Goal: Find specific page/section: Find specific page/section

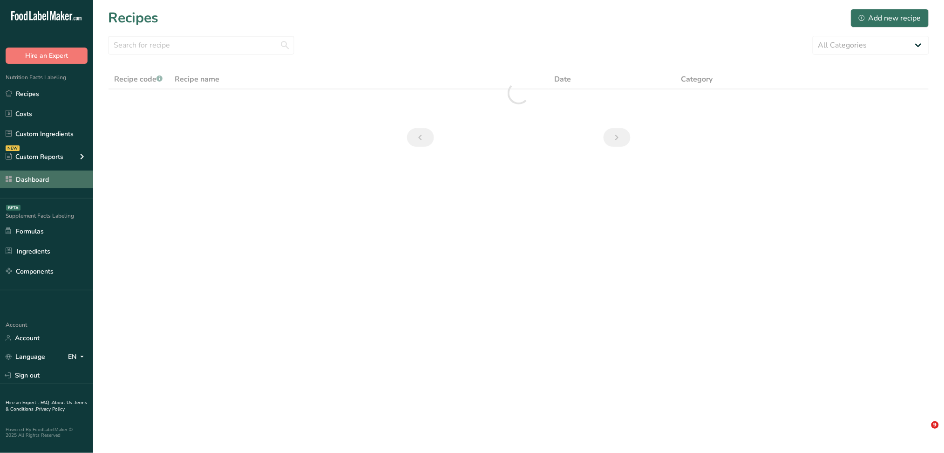
click at [30, 172] on link "Dashboard" at bounding box center [46, 179] width 93 height 18
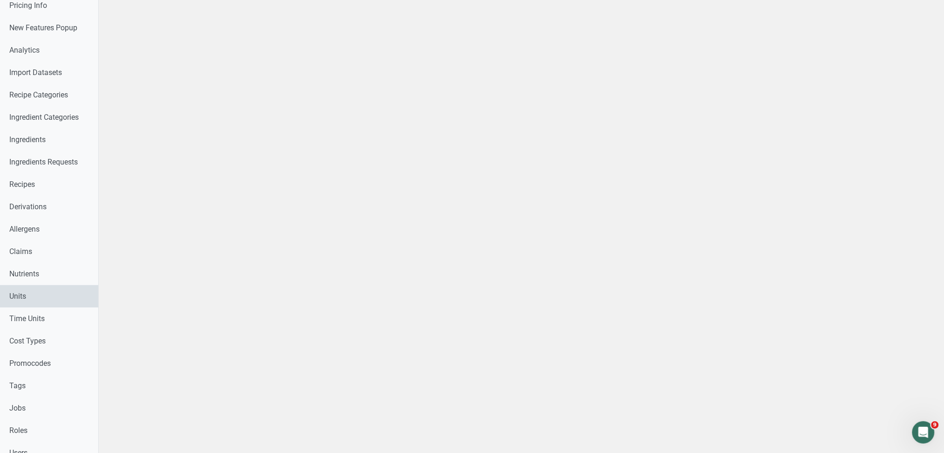
scroll to position [248, 0]
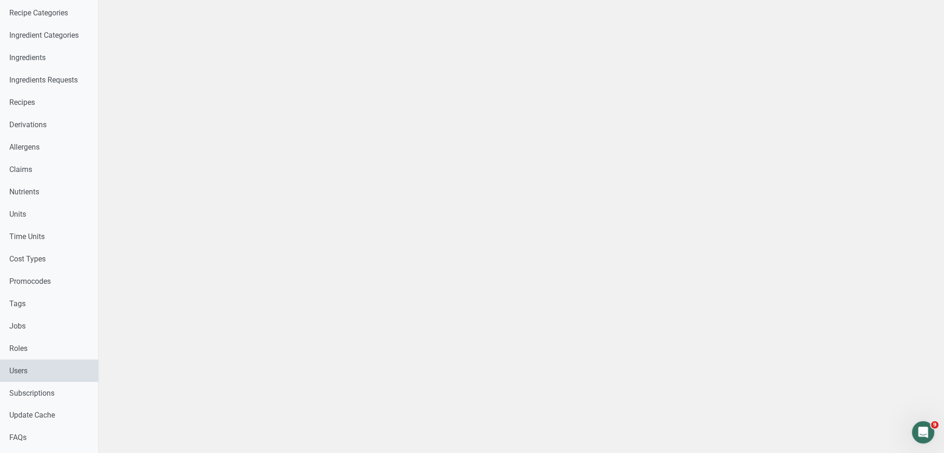
click at [43, 370] on link "Users" at bounding box center [49, 371] width 98 height 22
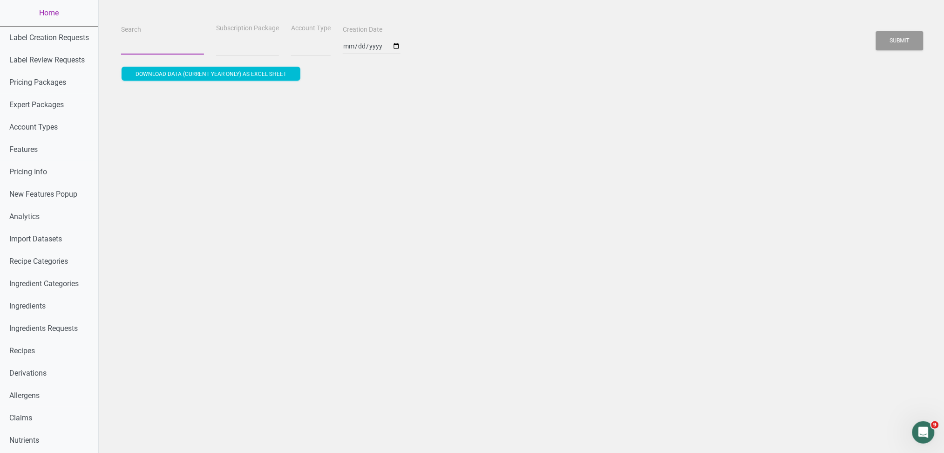
click at [148, 44] on input "Search" at bounding box center [162, 46] width 83 height 17
paste input "[PERSON_NAME][EMAIL_ADDRESS][PERSON_NAME][DOMAIN_NAME]"
type input "[PERSON_NAME][EMAIL_ADDRESS][PERSON_NAME][DOMAIN_NAME]"
select select
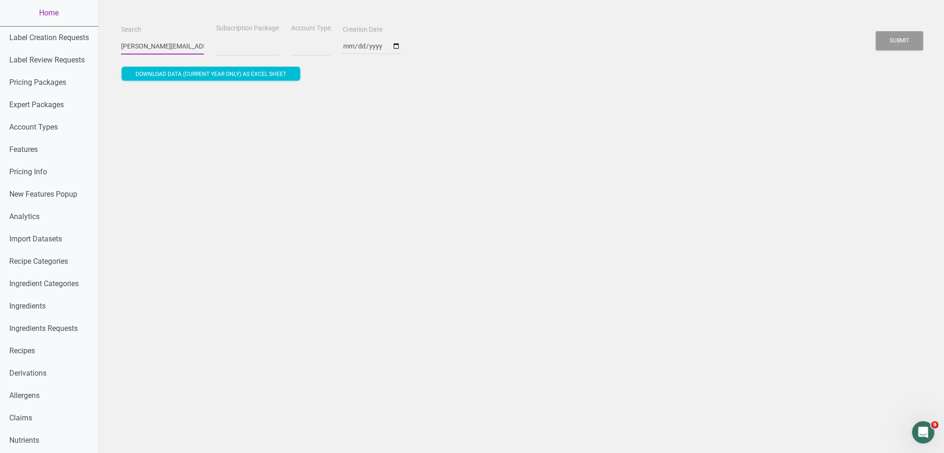
scroll to position [0, 31]
type input "loretta.grant@frieslandcampina.com"
click at [876, 31] on button "Submit" at bounding box center [900, 40] width 48 height 19
select select
click at [907, 43] on button "Submit" at bounding box center [900, 40] width 48 height 19
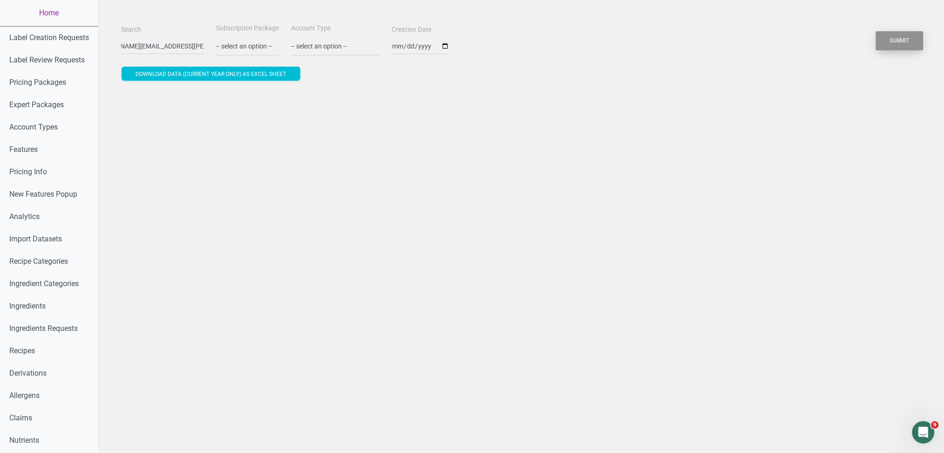
scroll to position [0, 0]
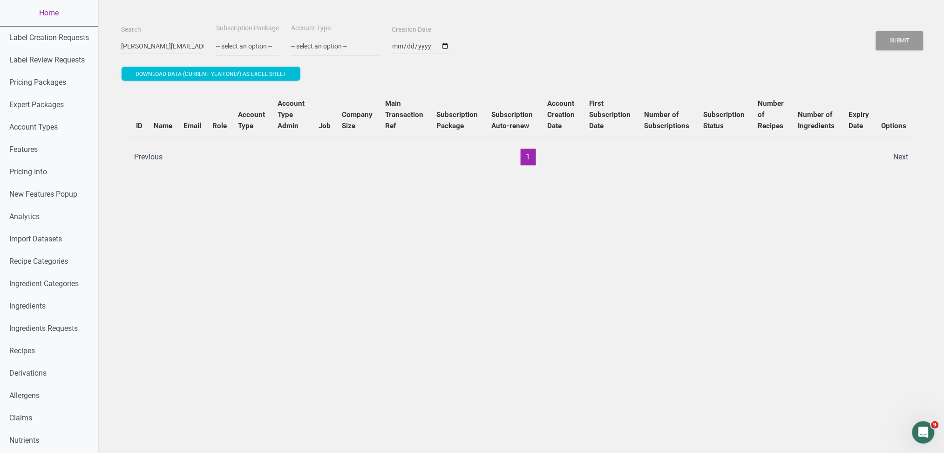
click at [151, 152] on li "Previous" at bounding box center [149, 157] width 40 height 17
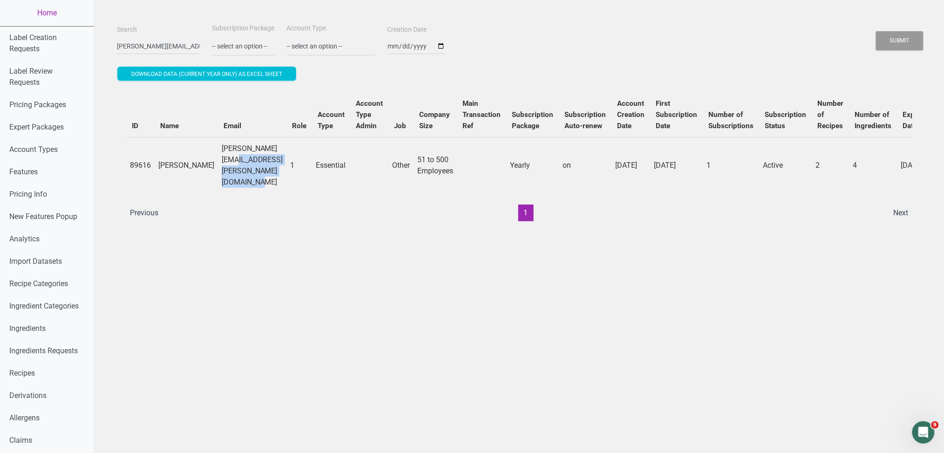
drag, startPoint x: 180, startPoint y: 159, endPoint x: 302, endPoint y: 164, distance: 121.7
click at [287, 164] on td "loretta.grant@frieslandcampina.com" at bounding box center [252, 165] width 69 height 56
click at [238, 178] on td "loretta.grant@frieslandcampina.com" at bounding box center [252, 165] width 69 height 56
drag, startPoint x: 274, startPoint y: 161, endPoint x: 173, endPoint y: 163, distance: 101.6
click at [173, 163] on tr "89616 Loretta Grant loretta.grant@frieslandcampina.com 1 Essential Other 51 to …" at bounding box center [576, 165] width 900 height 56
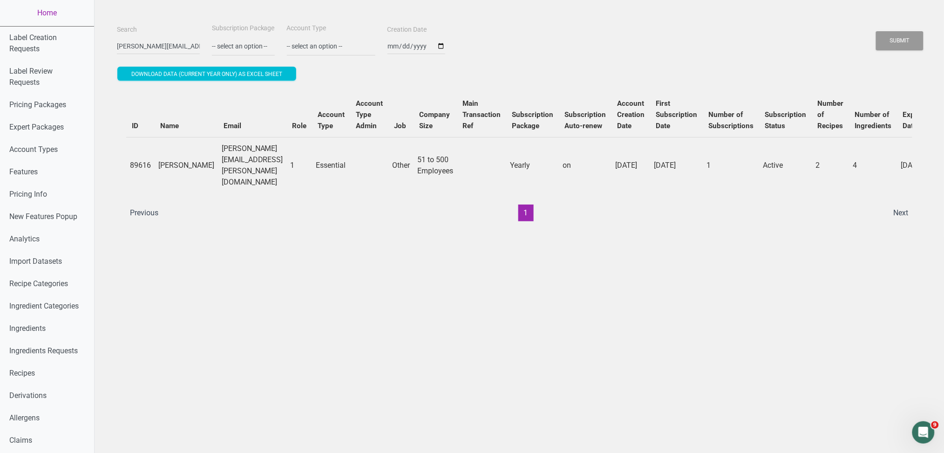
drag, startPoint x: 301, startPoint y: 163, endPoint x: 155, endPoint y: 164, distance: 146.3
click at [155, 164] on tr "89616 Loretta Grant loretta.grant@frieslandcampina.com 1 Essential Other 51 to …" at bounding box center [576, 165] width 900 height 56
click at [218, 166] on td "loretta.grant@frieslandcampina.com" at bounding box center [252, 165] width 69 height 56
drag, startPoint x: 180, startPoint y: 160, endPoint x: 302, endPoint y: 165, distance: 121.7
click at [287, 165] on td "loretta.grant@frieslandcampina.com" at bounding box center [252, 165] width 69 height 56
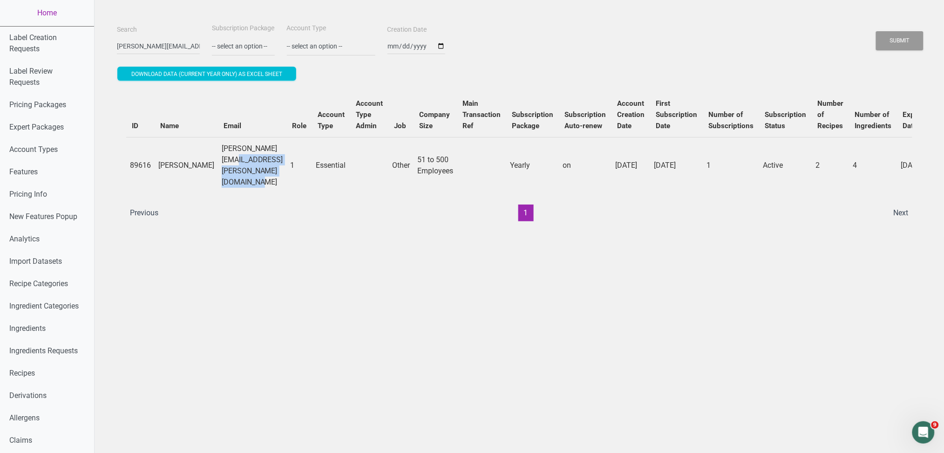
copy td "loretta.grant@frieslandcampina.com"
drag, startPoint x: 112, startPoint y: 47, endPoint x: 700, endPoint y: 114, distance: 591.7
click at [640, 119] on div "Search loretta.grant@frieslandcampina.com Subscription Package -- select an opt…" at bounding box center [519, 126] width 805 height 208
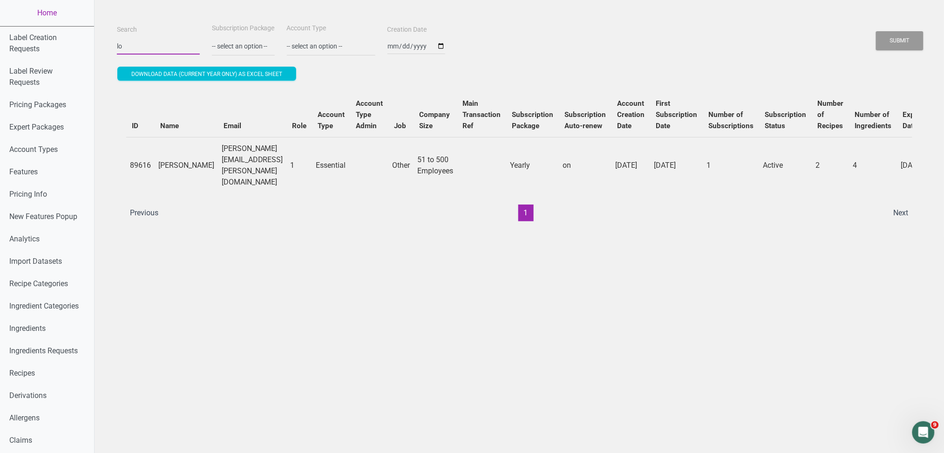
type input "l"
click at [876, 31] on button "Submit" at bounding box center [900, 40] width 48 height 19
click at [902, 41] on button "Submit" at bounding box center [900, 40] width 48 height 19
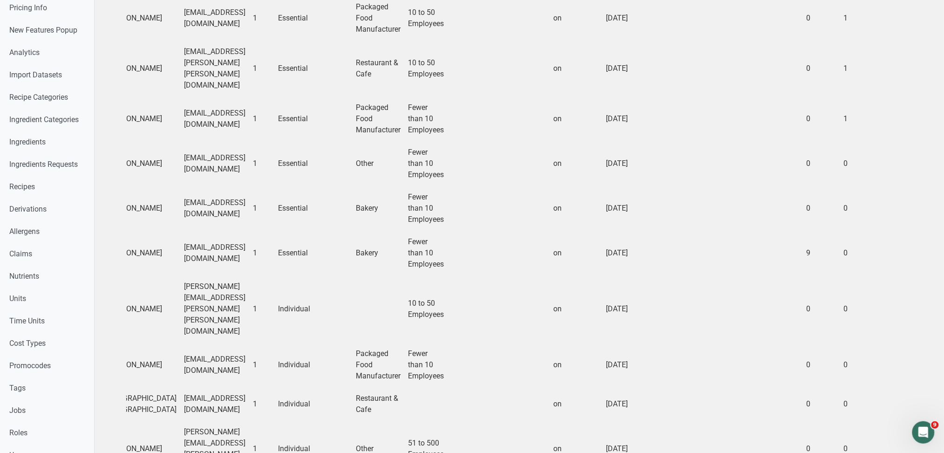
scroll to position [0, 183]
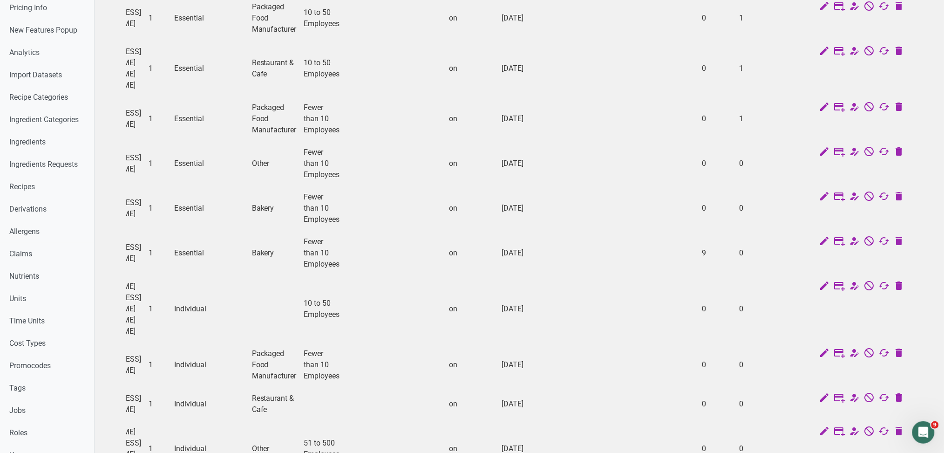
drag, startPoint x: 510, startPoint y: 274, endPoint x: 636, endPoint y: 265, distance: 127.1
drag, startPoint x: 636, startPoint y: 265, endPoint x: 130, endPoint y: 252, distance: 506.1
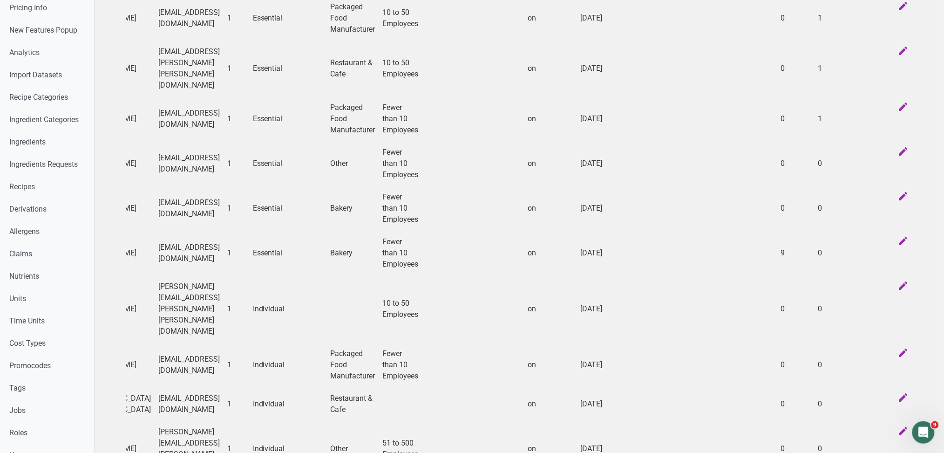
scroll to position [0, 0]
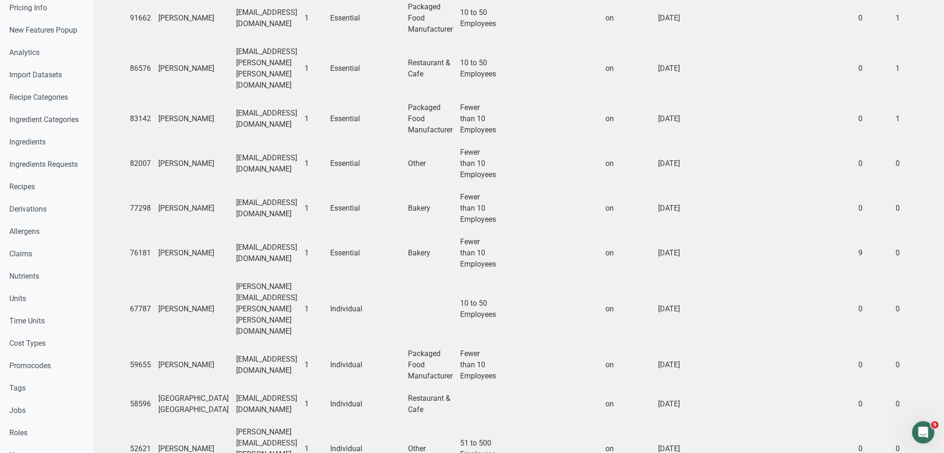
drag, startPoint x: 304, startPoint y: 256, endPoint x: 116, endPoint y: 256, distance: 188.7
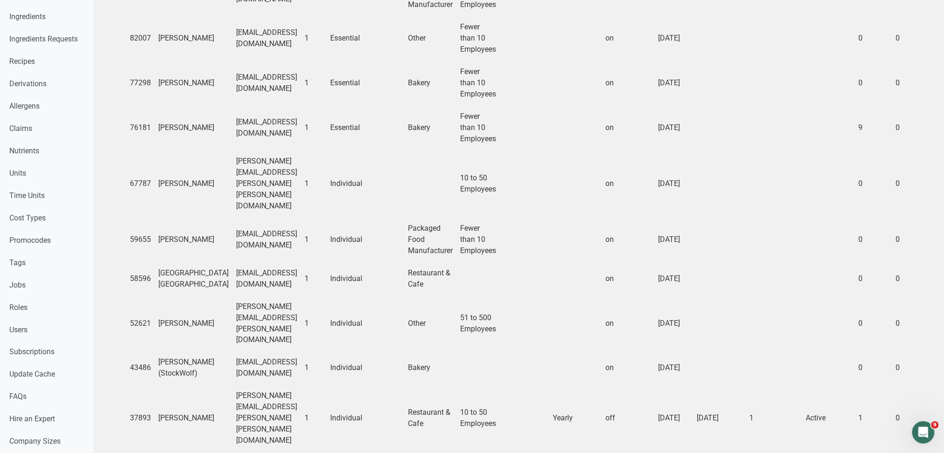
scroll to position [314, 0]
drag, startPoint x: 490, startPoint y: 355, endPoint x: 673, endPoint y: 364, distance: 183.3
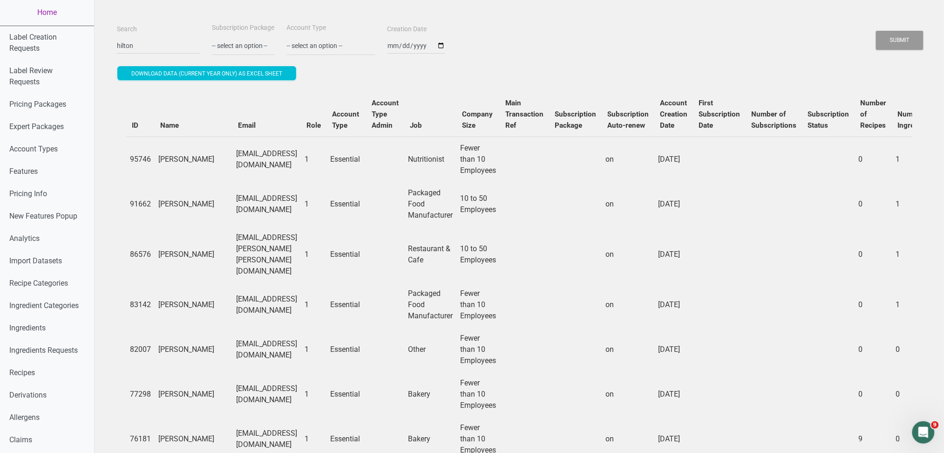
scroll to position [0, 0]
drag, startPoint x: 145, startPoint y: 42, endPoint x: 78, endPoint y: 48, distance: 67.4
type input "4season"
click at [876, 31] on button "Submit" at bounding box center [900, 40] width 48 height 19
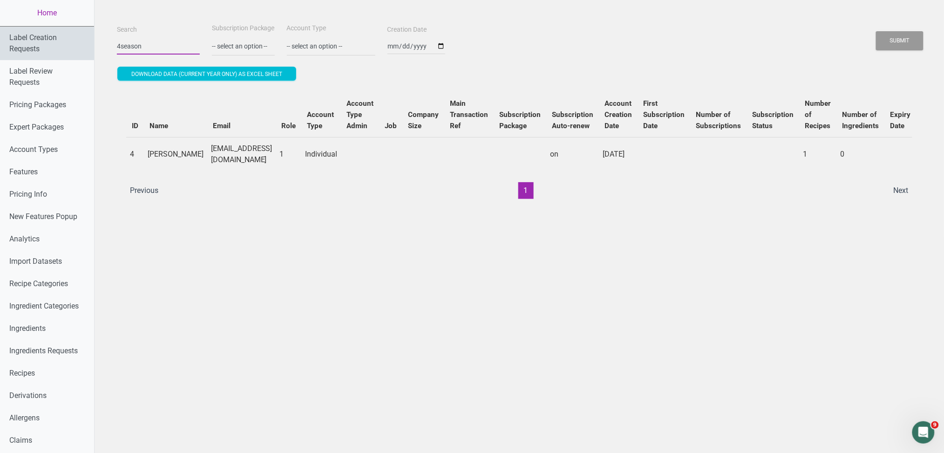
drag, startPoint x: 154, startPoint y: 46, endPoint x: 45, endPoint y: 33, distance: 109.3
click at [72, 40] on div "Home Label Creation Requests Label Review Requests Pricing Packages Expert Pack…" at bounding box center [472, 438] width 944 height 876
click at [916, 37] on button "Submit" at bounding box center [900, 40] width 48 height 19
click at [907, 38] on button "Submit" at bounding box center [900, 40] width 48 height 19
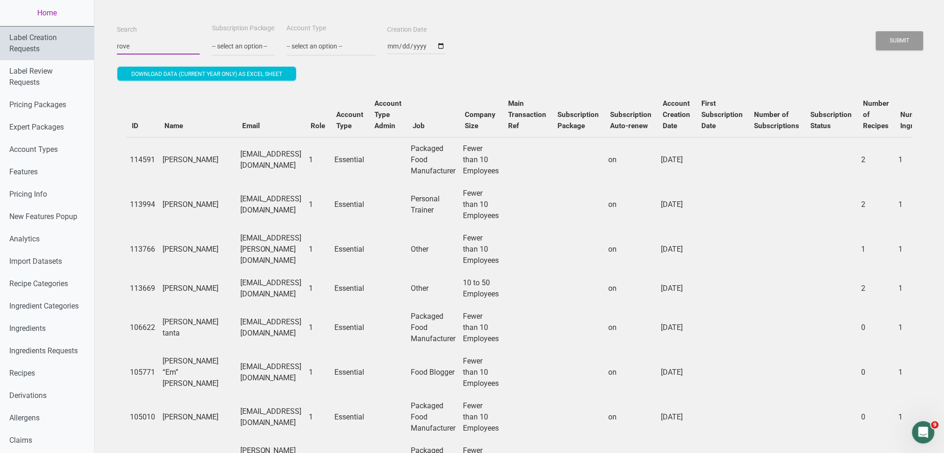
drag, startPoint x: 91, startPoint y: 46, endPoint x: 82, endPoint y: 46, distance: 8.4
click at [881, 52] on div "Submit" at bounding box center [900, 41] width 48 height 24
click at [888, 41] on button "Submit" at bounding box center [900, 40] width 48 height 19
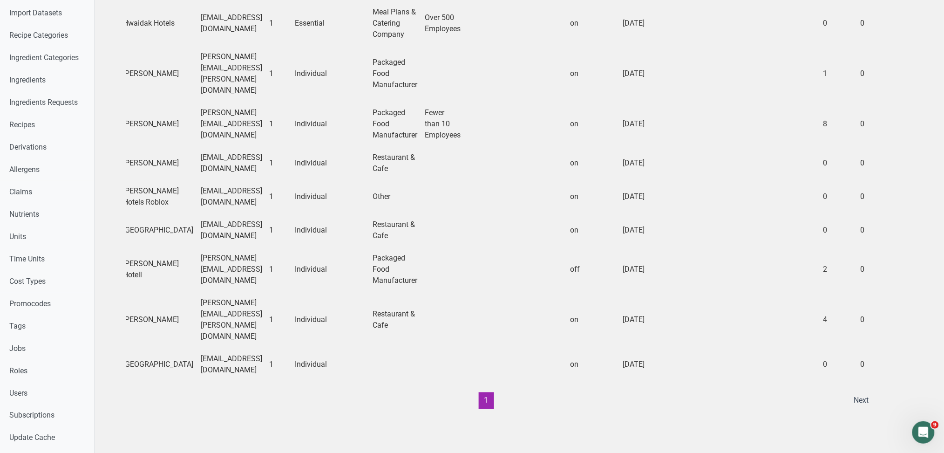
scroll to position [0, 182]
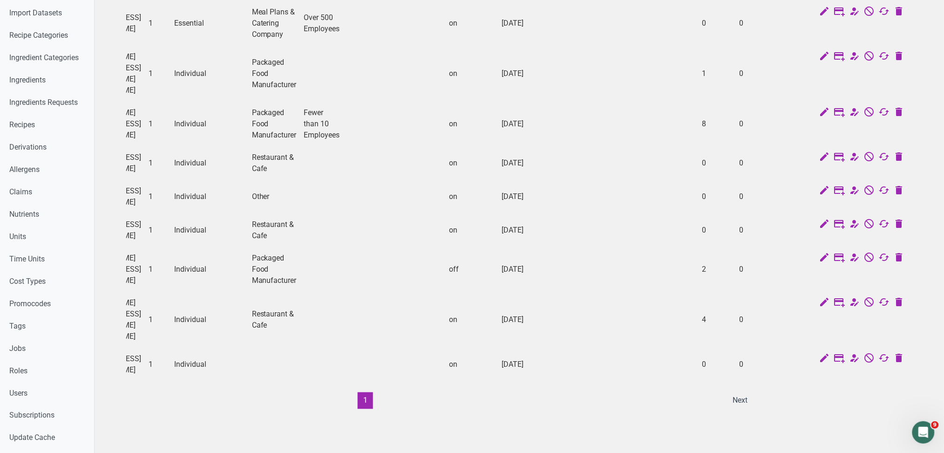
click at [728, 392] on li "Next" at bounding box center [741, 400] width 26 height 17
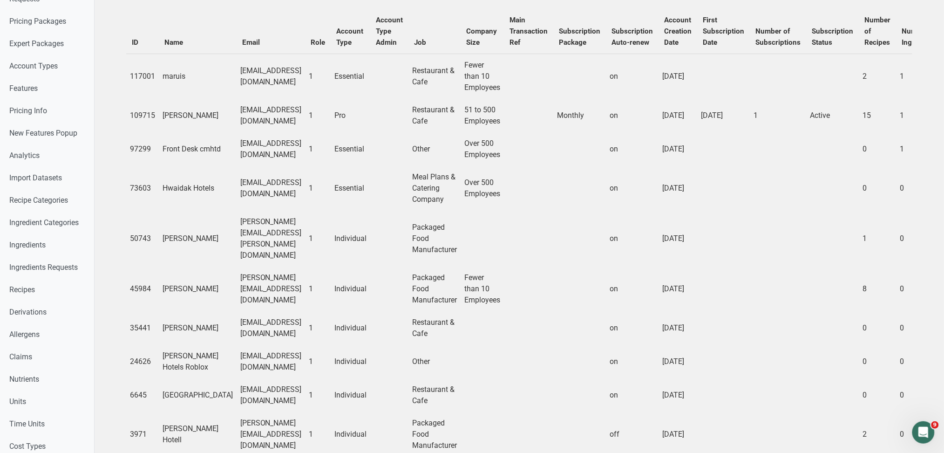
scroll to position [62, 0]
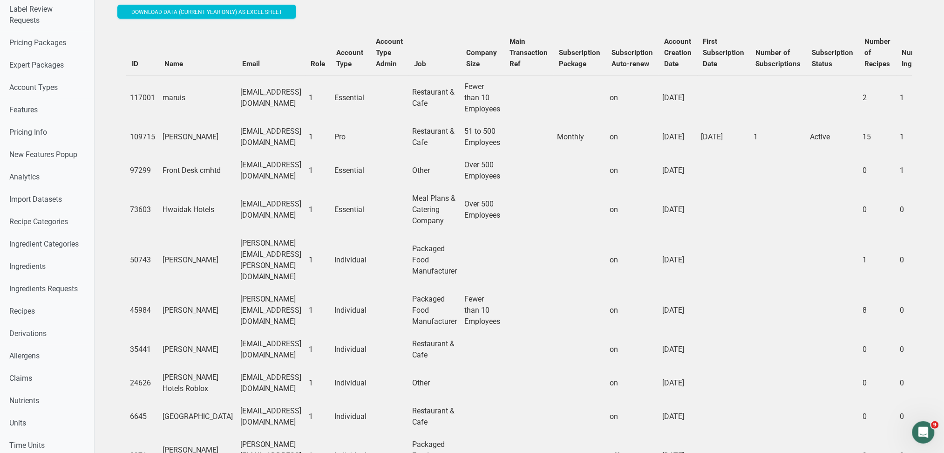
drag, startPoint x: 232, startPoint y: 143, endPoint x: 318, endPoint y: 141, distance: 86.2
click at [306, 141] on td "csmith@majesticgardenhotel.com" at bounding box center [271, 137] width 69 height 34
copy td "majesticgardenhotel.com"
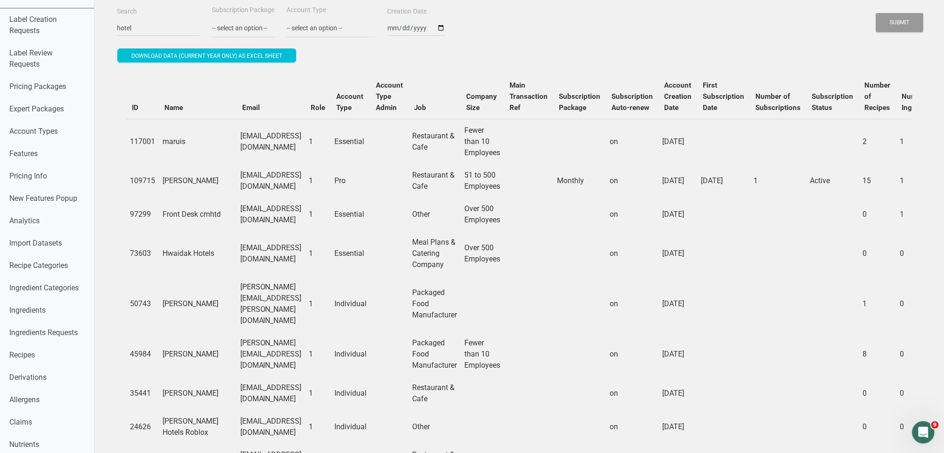
scroll to position [0, 0]
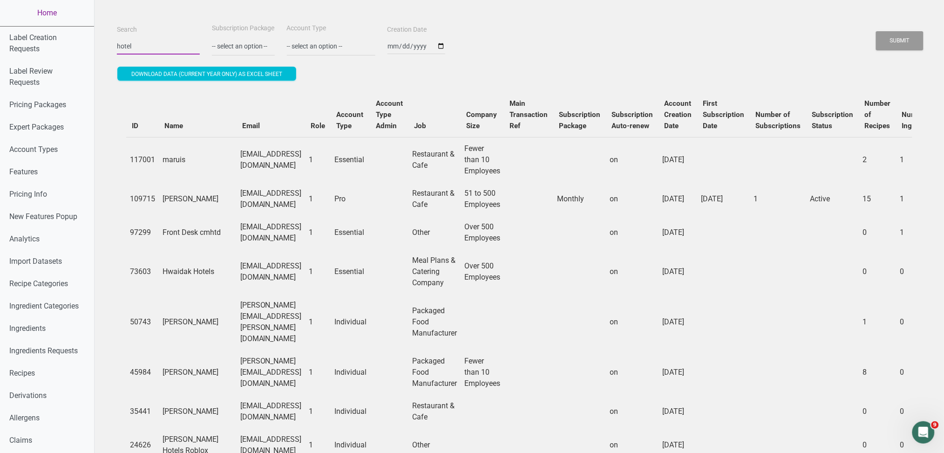
drag, startPoint x: 155, startPoint y: 45, endPoint x: 0, endPoint y: 24, distance: 156.5
click at [0, 27] on div "Home Label Creation Requests Label Review Requests Pricing Packages Expert Pack…" at bounding box center [472, 438] width 944 height 876
click at [876, 31] on button "Submit" at bounding box center [900, 40] width 48 height 19
click at [886, 44] on button "Submit" at bounding box center [900, 40] width 48 height 19
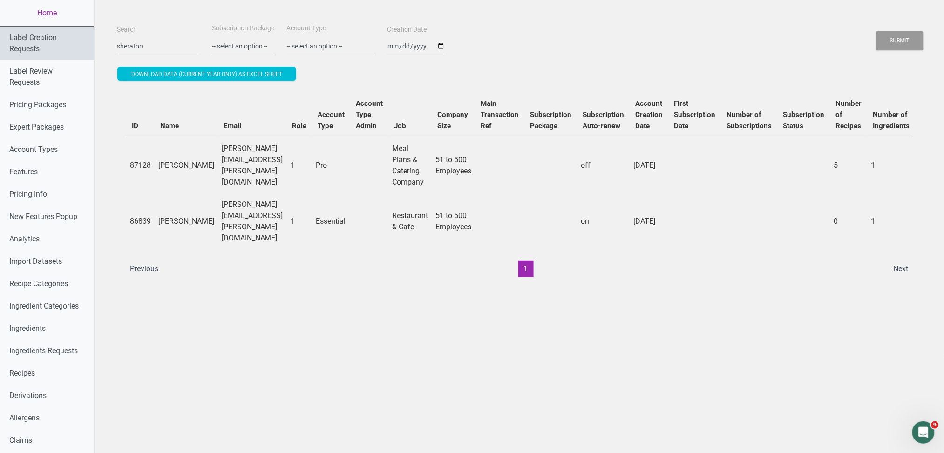
drag, startPoint x: 149, startPoint y: 36, endPoint x: 0, endPoint y: 53, distance: 150.1
click at [0, 53] on div "Home Label Creation Requests Label Review Requests Pricing Packages Expert Pack…" at bounding box center [472, 438] width 944 height 876
click at [148, 39] on input "sheraton" at bounding box center [158, 46] width 83 height 17
drag, startPoint x: 148, startPoint y: 44, endPoint x: 93, endPoint y: 40, distance: 55.1
click at [95, 40] on div "Search sheraton Subscription Package -- select an option -- Monthly Yearly Quar…" at bounding box center [520, 438] width 850 height 876
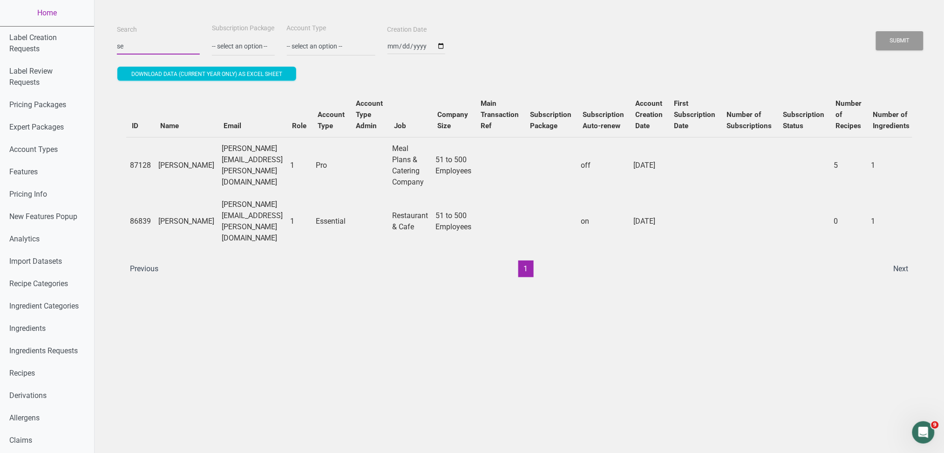
type input "s"
click at [876, 31] on button "Submit" at bounding box center [900, 40] width 48 height 19
click at [890, 53] on div "Submit" at bounding box center [900, 41] width 48 height 24
click at [893, 38] on button "Submit" at bounding box center [900, 40] width 48 height 19
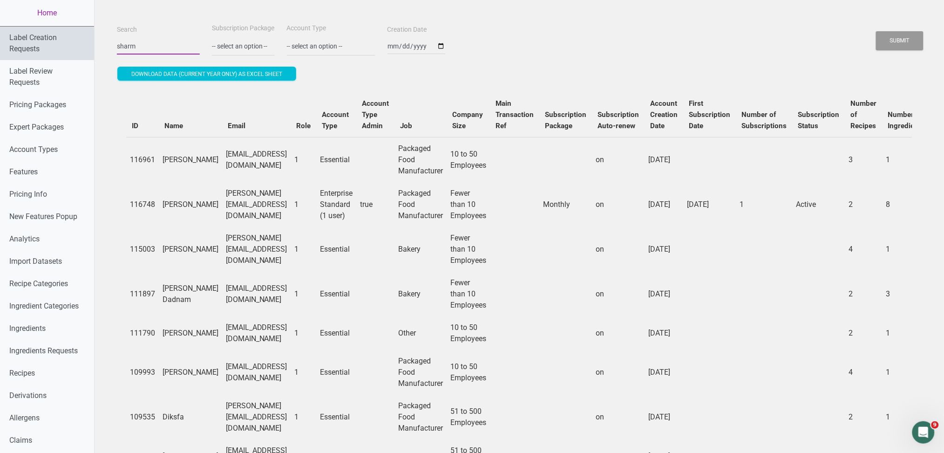
drag, startPoint x: 117, startPoint y: 39, endPoint x: 37, endPoint y: 32, distance: 79.9
click at [891, 31] on button "Submit" at bounding box center [900, 40] width 48 height 19
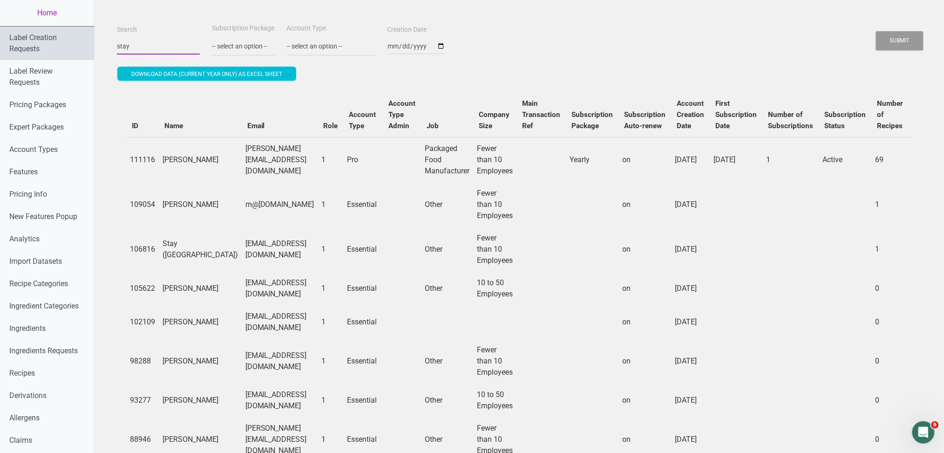
drag, startPoint x: 130, startPoint y: 40, endPoint x: 40, endPoint y: 46, distance: 90.1
click at [876, 31] on button "Submit" at bounding box center [900, 40] width 48 height 19
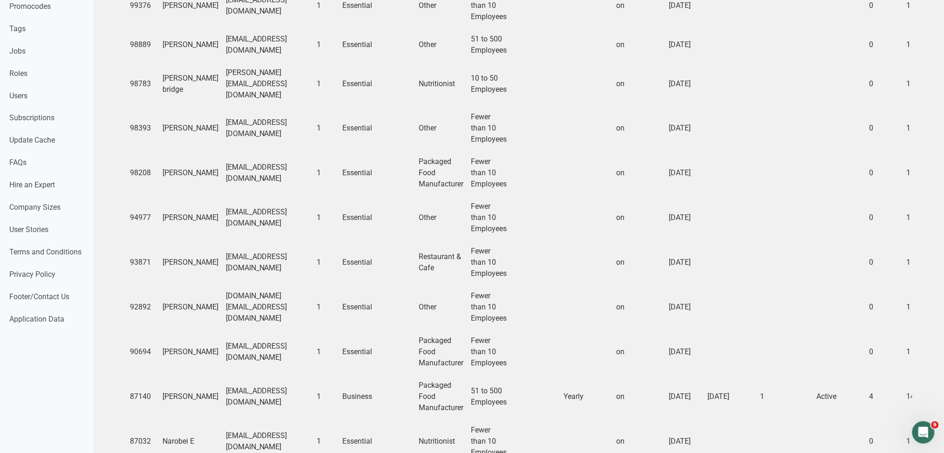
scroll to position [603, 0]
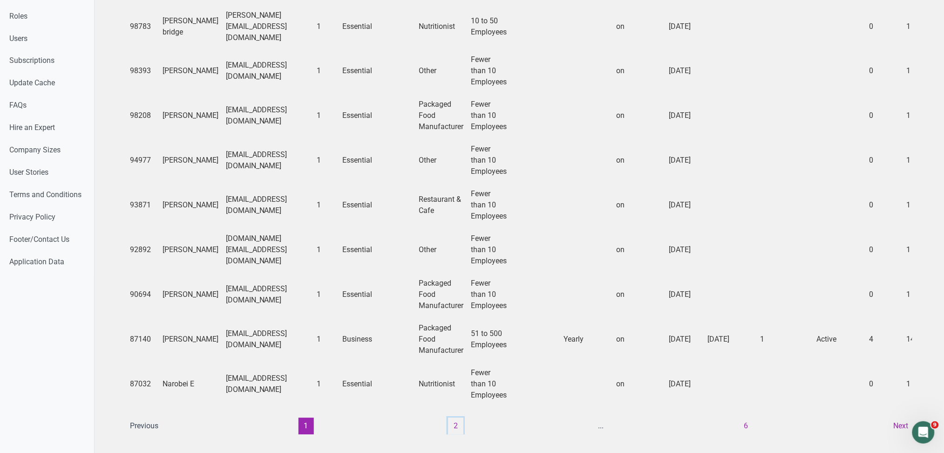
click at [453, 418] on button "2" at bounding box center [455, 426] width 15 height 17
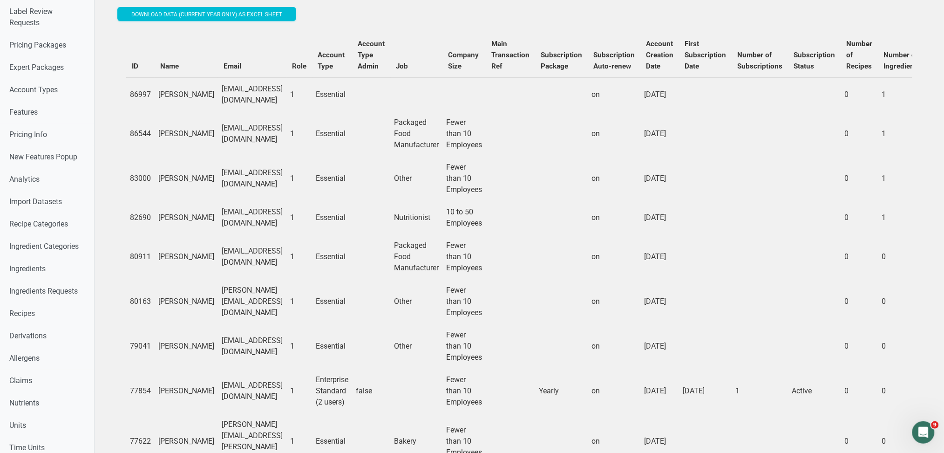
scroll to position [0, 0]
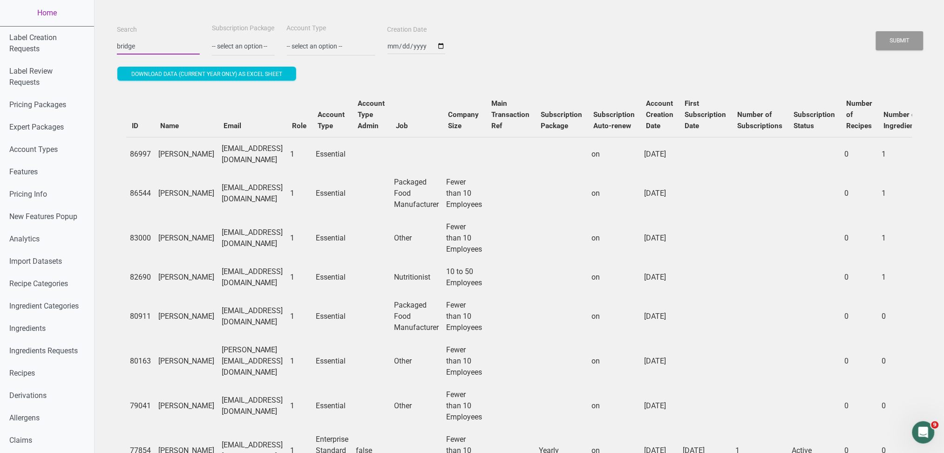
click at [117, 45] on input "bridge" at bounding box center [158, 46] width 83 height 17
click at [876, 31] on button "Submit" at bounding box center [900, 40] width 48 height 19
click at [893, 36] on button "Submit" at bounding box center [900, 40] width 48 height 19
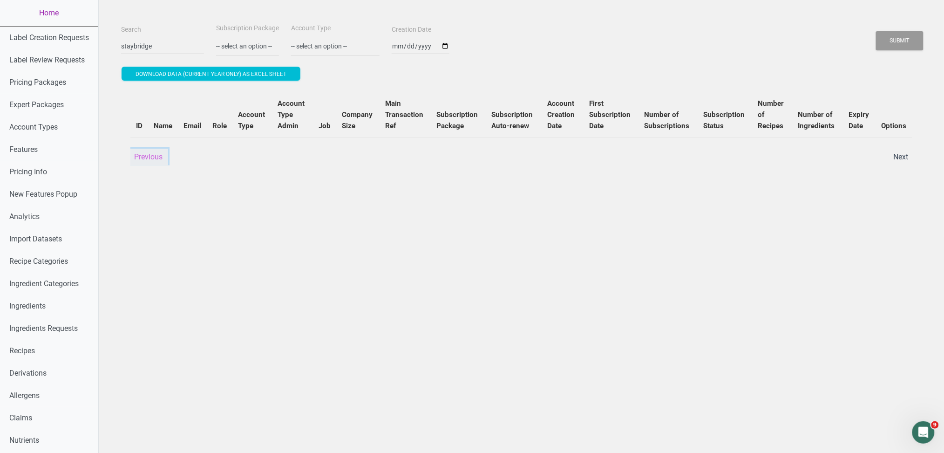
click at [153, 160] on button "Previous" at bounding box center [149, 157] width 40 height 17
click at [147, 150] on button "Previous" at bounding box center [149, 157] width 40 height 17
click at [166, 45] on input "staybridge" at bounding box center [162, 46] width 83 height 17
drag, startPoint x: 172, startPoint y: 45, endPoint x: 130, endPoint y: 41, distance: 42.1
click at [130, 41] on input "staybridge" at bounding box center [162, 46] width 83 height 17
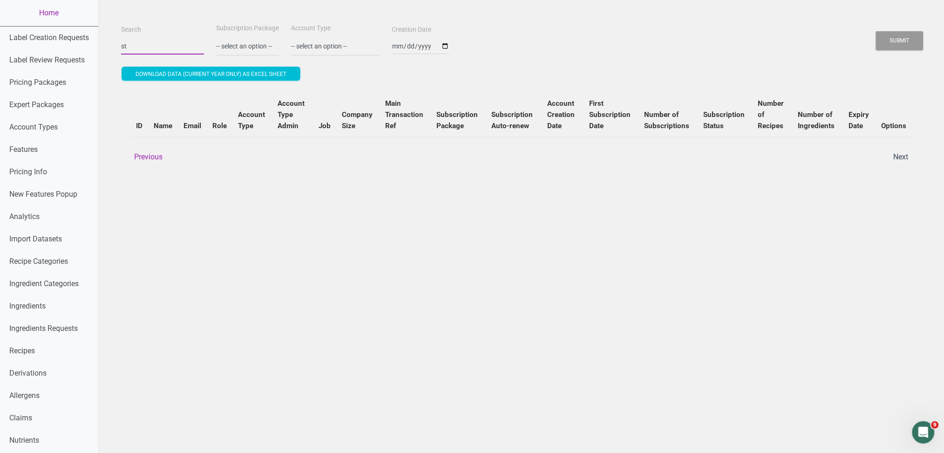
type input "s"
click at [876, 31] on button "Submit" at bounding box center [900, 40] width 48 height 19
click at [920, 34] on button "Submit" at bounding box center [900, 40] width 48 height 19
click at [888, 45] on button "Submit" at bounding box center [900, 40] width 48 height 19
click at [528, 157] on button "1" at bounding box center [528, 157] width 15 height 17
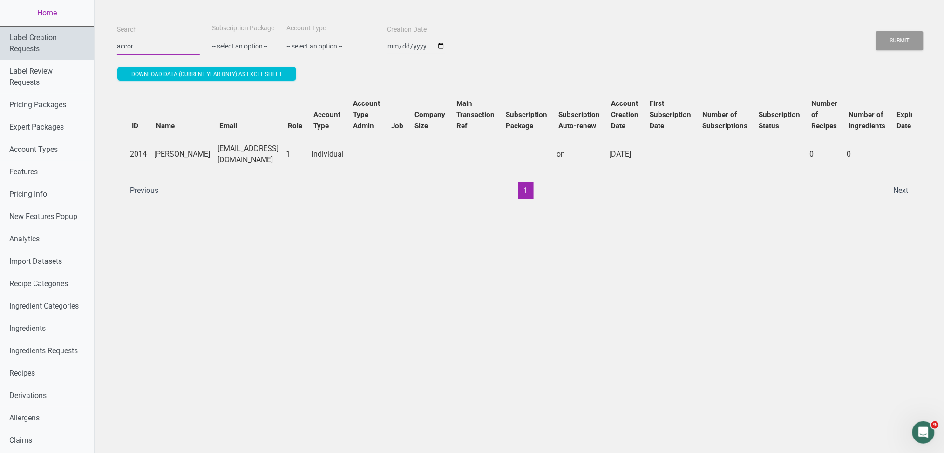
drag, startPoint x: 140, startPoint y: 45, endPoint x: 0, endPoint y: 28, distance: 141.2
click at [0, 28] on div "Home Label Creation Requests Label Review Requests Pricing Packages Expert Pack…" at bounding box center [472, 438] width 944 height 876
click at [876, 31] on button "Submit" at bounding box center [900, 40] width 48 height 19
click at [900, 45] on button "Submit" at bounding box center [900, 40] width 48 height 19
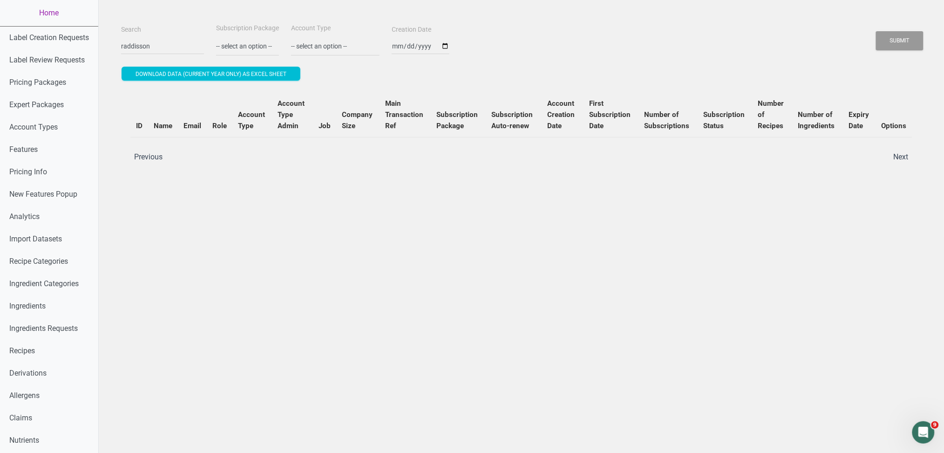
click at [311, 213] on div "Search raddisson Subscription Package -- select an option -- Monthly Yearly Qua…" at bounding box center [521, 427] width 845 height 854
click at [889, 47] on button "Submit" at bounding box center [900, 40] width 48 height 19
click at [154, 156] on li "Previous" at bounding box center [149, 157] width 40 height 17
click at [152, 39] on input "raddisson" at bounding box center [162, 46] width 83 height 17
click at [876, 31] on button "Submit" at bounding box center [900, 40] width 48 height 19
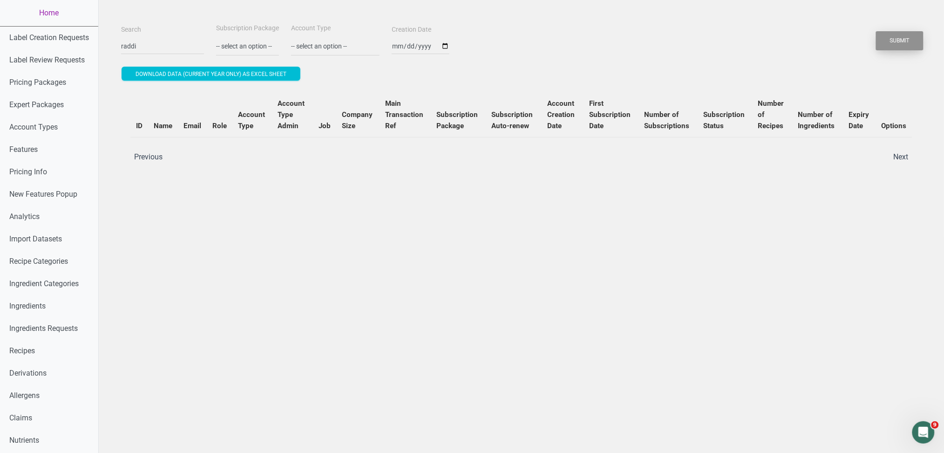
click at [892, 41] on button "Submit" at bounding box center [900, 40] width 48 height 19
drag, startPoint x: 167, startPoint y: 48, endPoint x: 50, endPoint y: 44, distance: 117.5
click at [50, 44] on div "Home Label Creation Requests Label Review Requests Pricing Packages Expert Pack…" at bounding box center [472, 427] width 944 height 854
type input "Inn"
click at [876, 31] on button "Submit" at bounding box center [900, 40] width 48 height 19
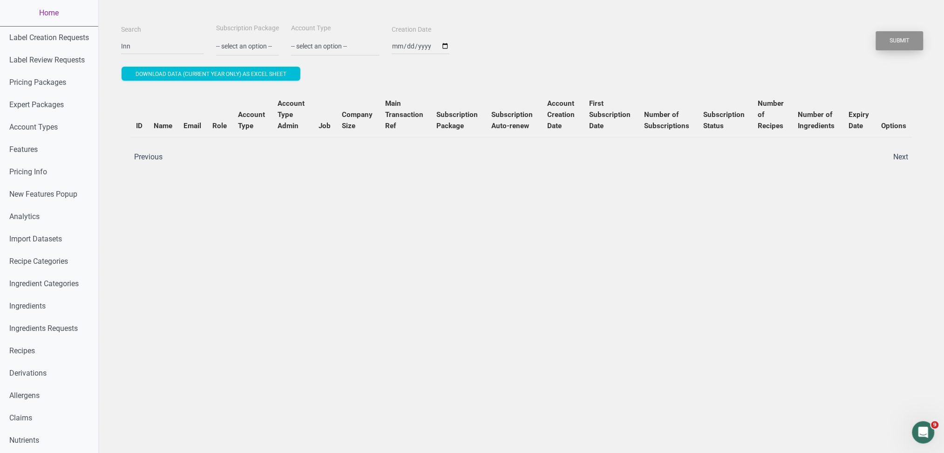
click at [914, 34] on button "Submit" at bounding box center [900, 40] width 48 height 19
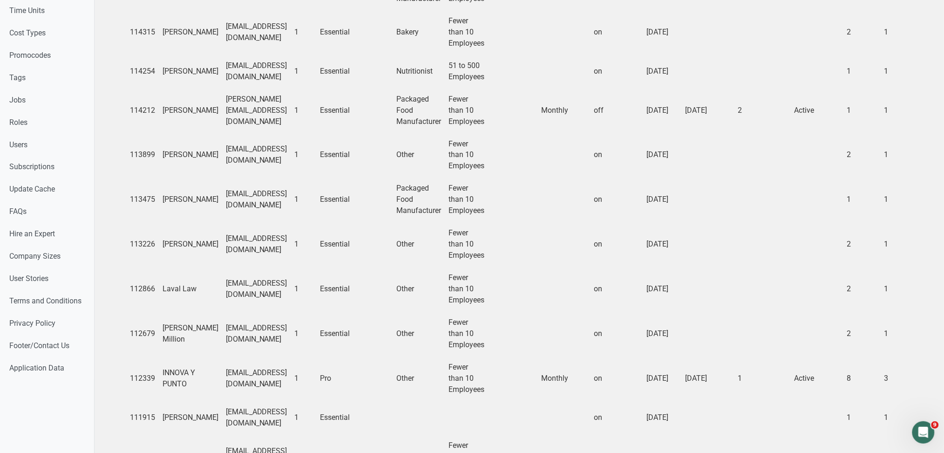
scroll to position [559, 0]
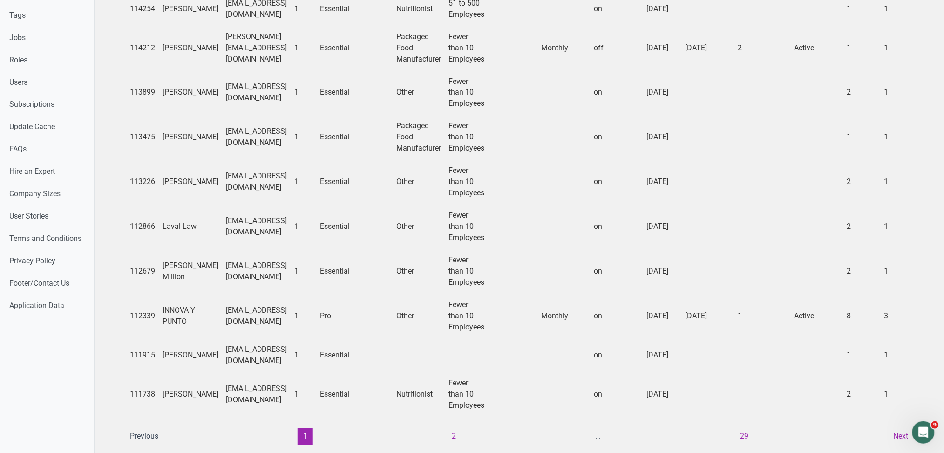
drag, startPoint x: 270, startPoint y: 227, endPoint x: 222, endPoint y: 227, distance: 48.0
click at [222, 227] on td "llaw@lakwizinn.com" at bounding box center [256, 227] width 69 height 45
copy td "lakwizinn.com"
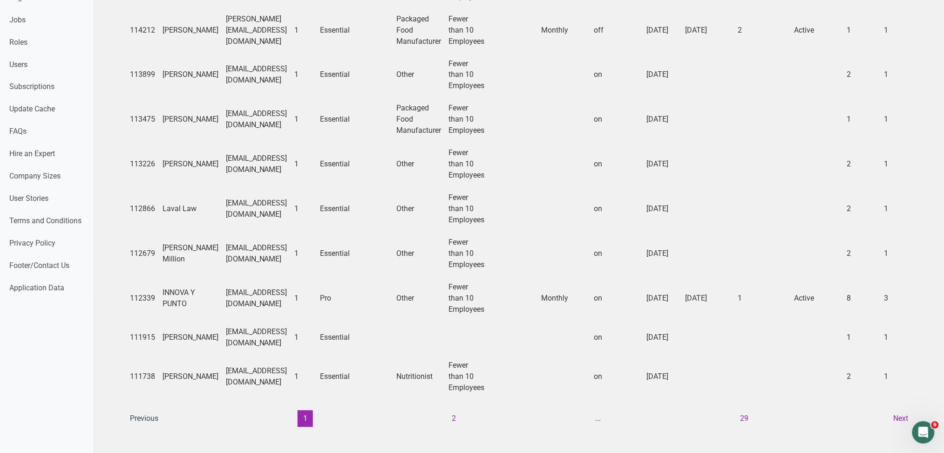
scroll to position [592, 0]
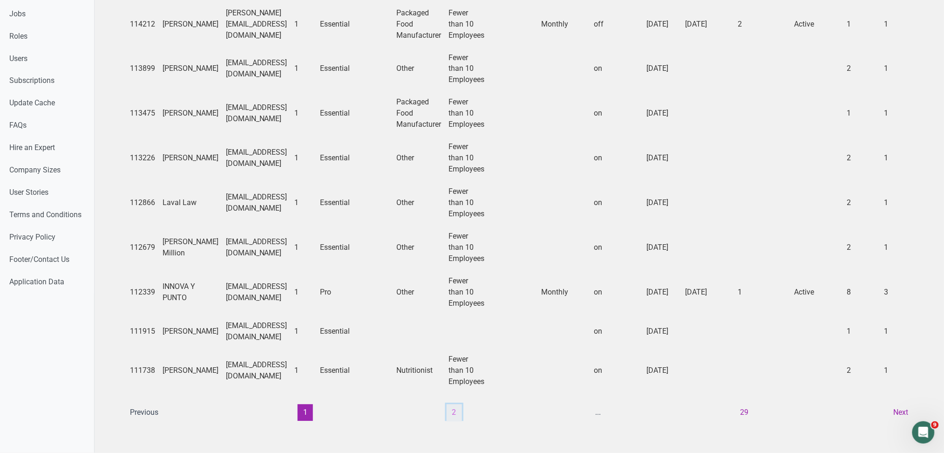
click at [457, 408] on button "2" at bounding box center [454, 412] width 15 height 17
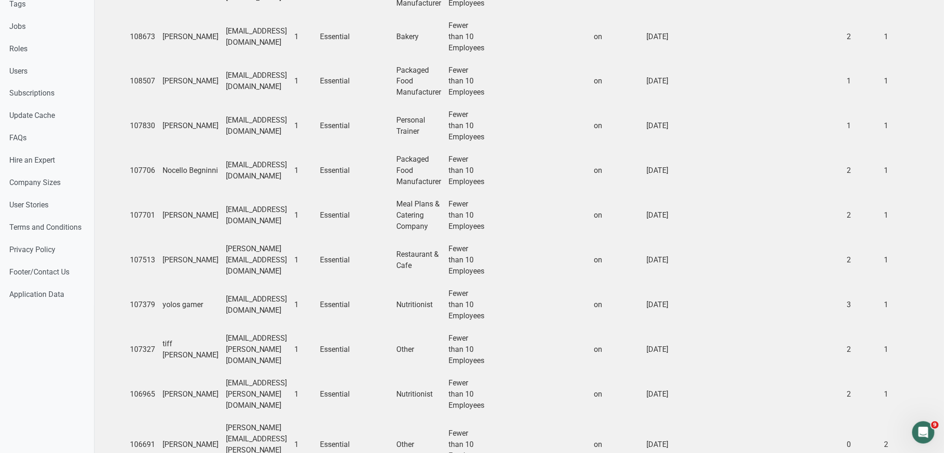
scroll to position [648, 0]
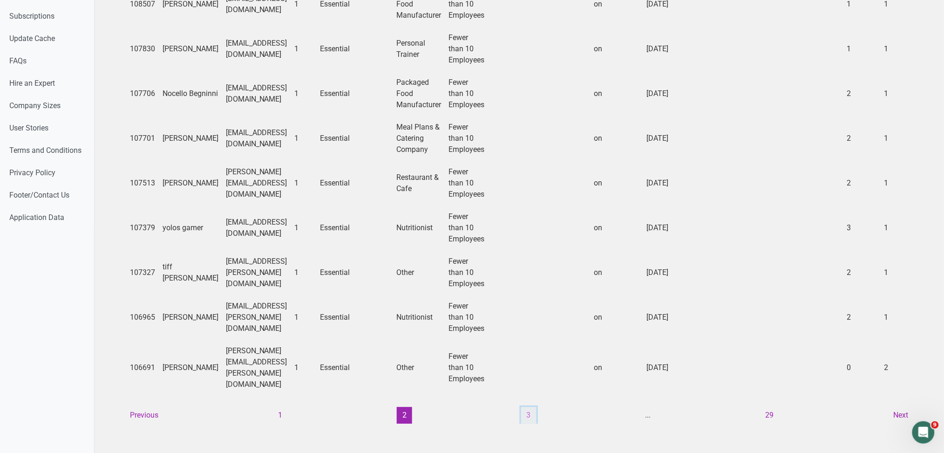
click at [528, 407] on button "3" at bounding box center [528, 415] width 15 height 17
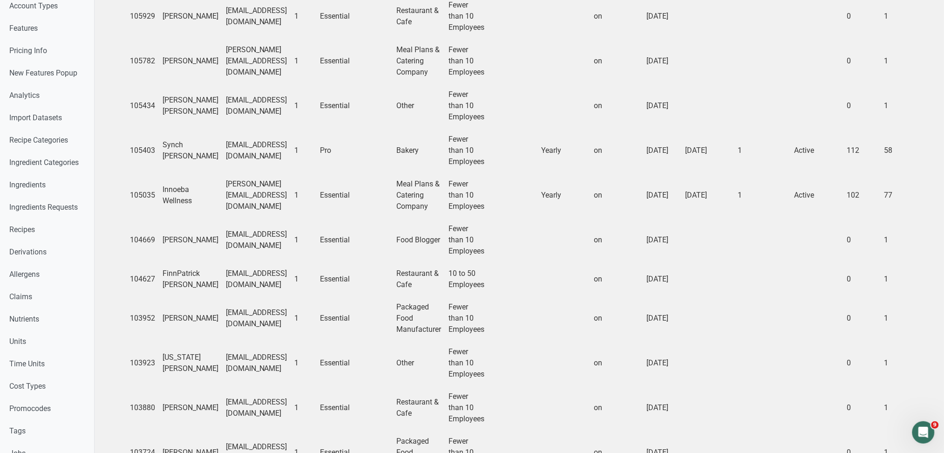
scroll to position [0, 0]
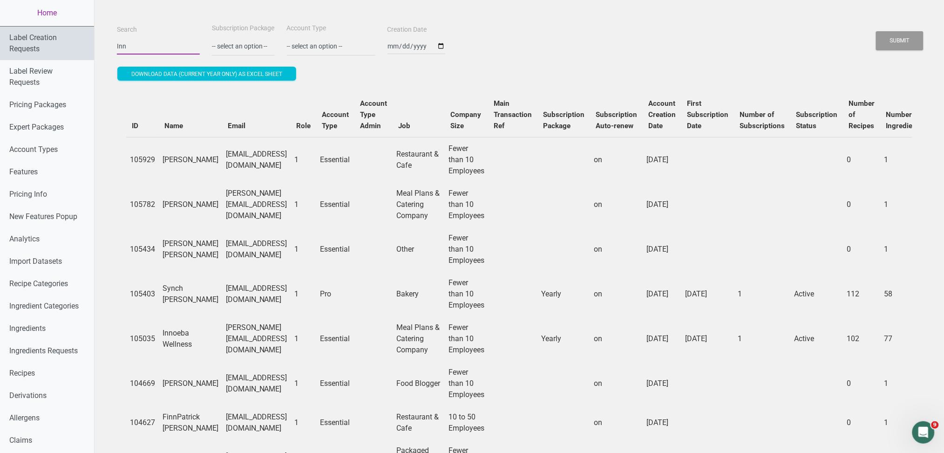
drag, startPoint x: 142, startPoint y: 45, endPoint x: 35, endPoint y: 33, distance: 106.8
